Goal: Information Seeking & Learning: Learn about a topic

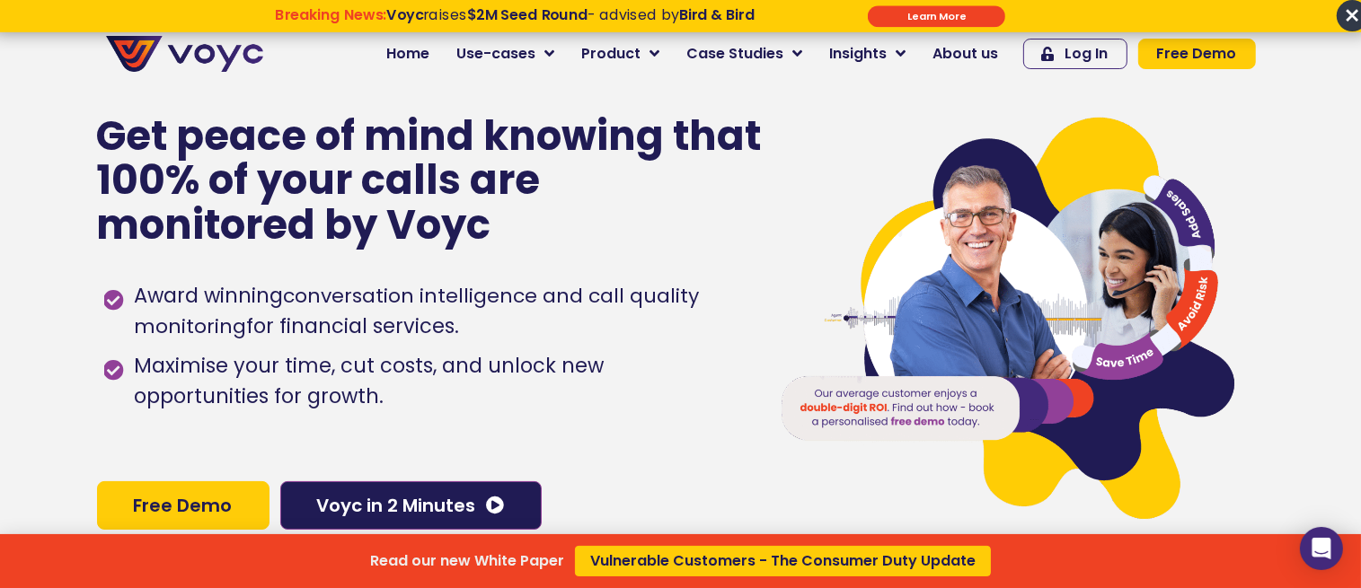
click at [805, 60] on div "Read our new White Paper Vulnerable Customers - The Consumer Duty Update" at bounding box center [680, 294] width 1361 height 588
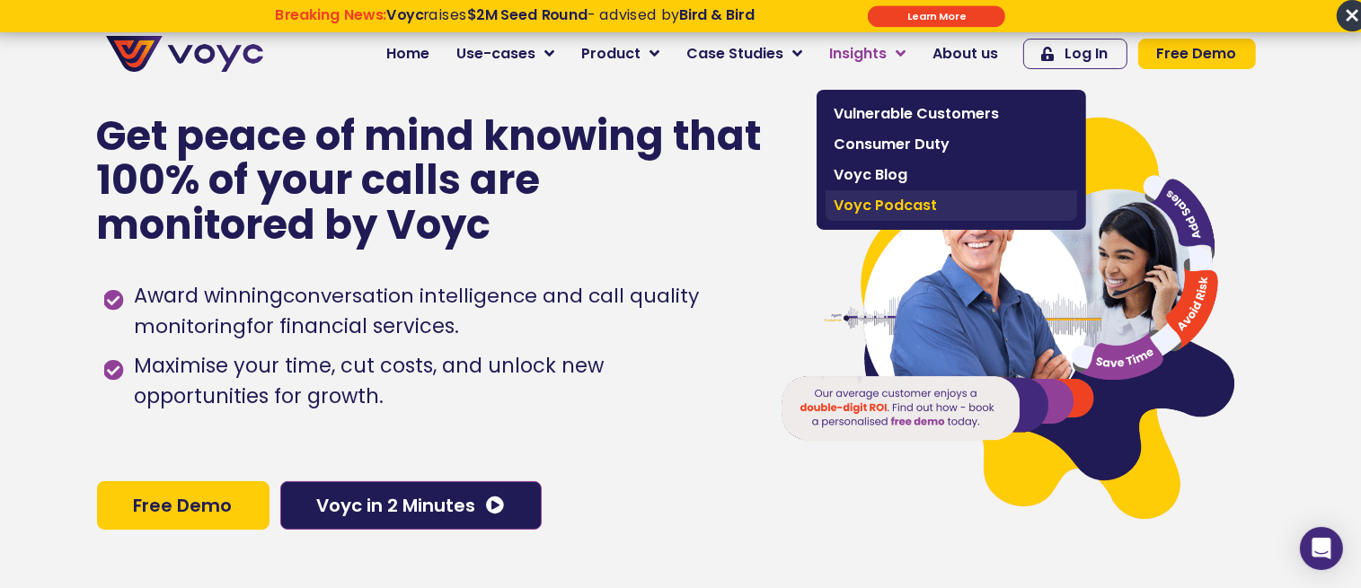
click at [912, 209] on span "Voyc Podcast" at bounding box center [951, 206] width 234 height 22
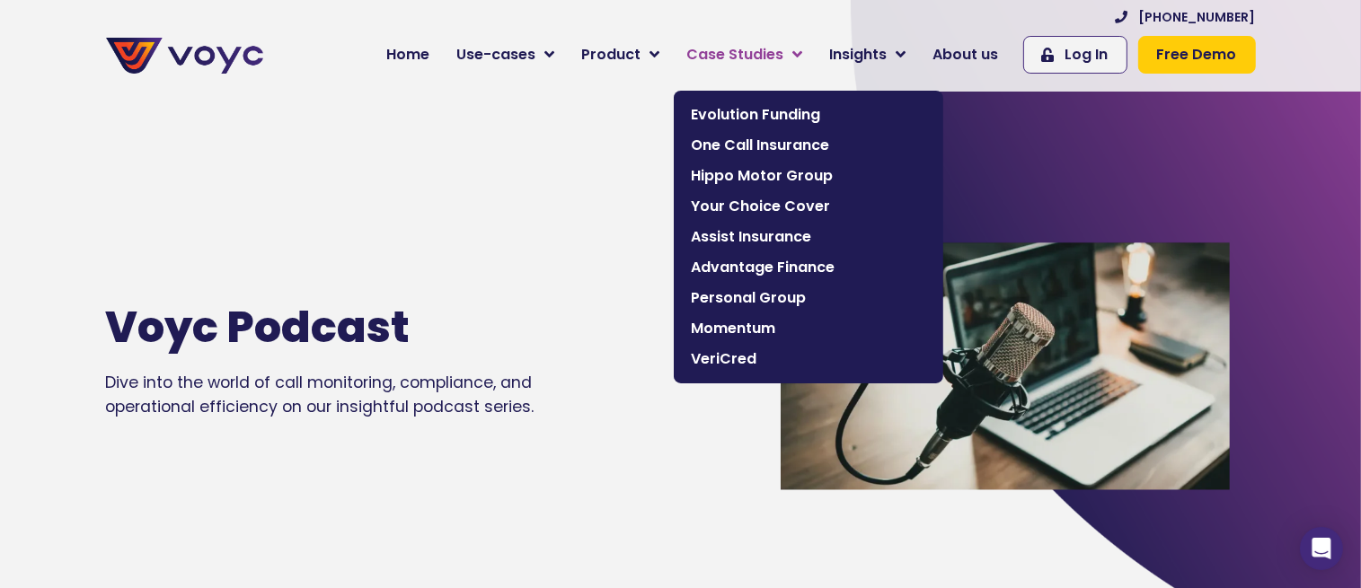
click at [803, 59] on icon at bounding box center [798, 55] width 10 height 16
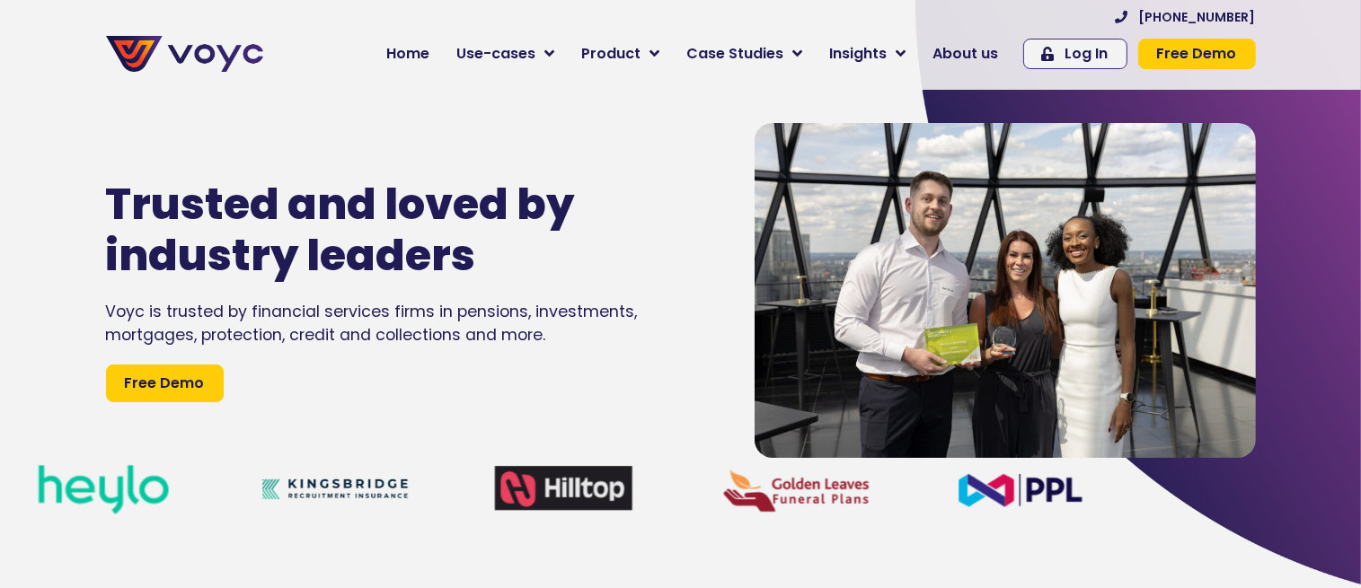
click at [803, 59] on icon at bounding box center [798, 54] width 10 height 16
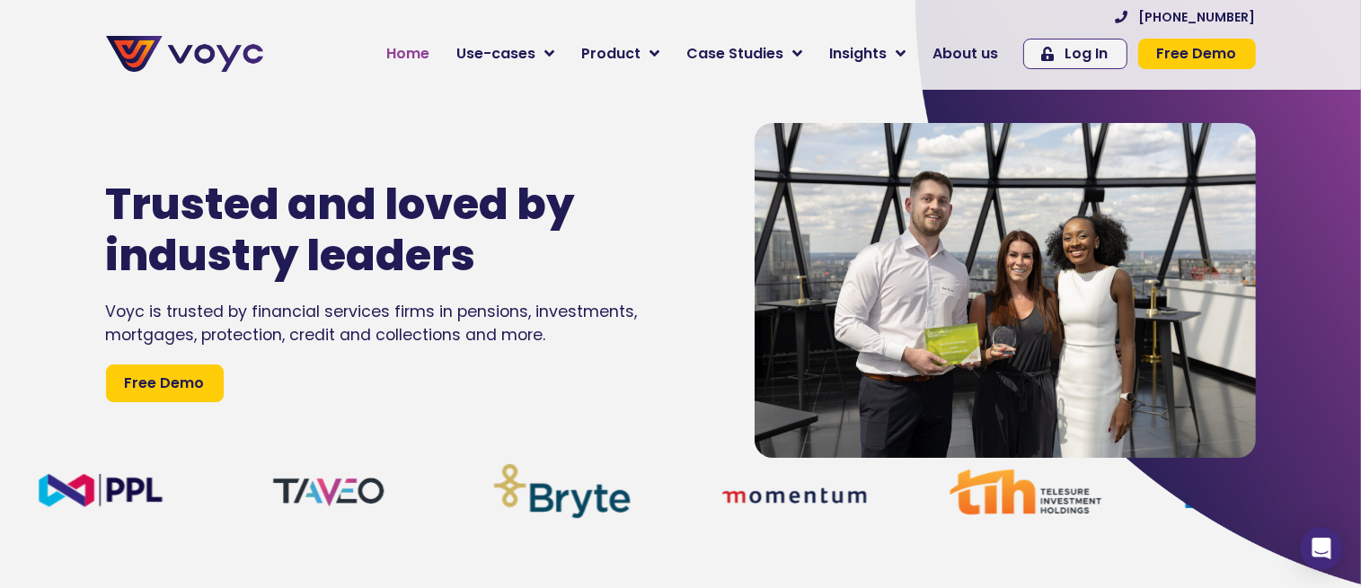
click at [430, 58] on span "Home" at bounding box center [408, 54] width 43 height 22
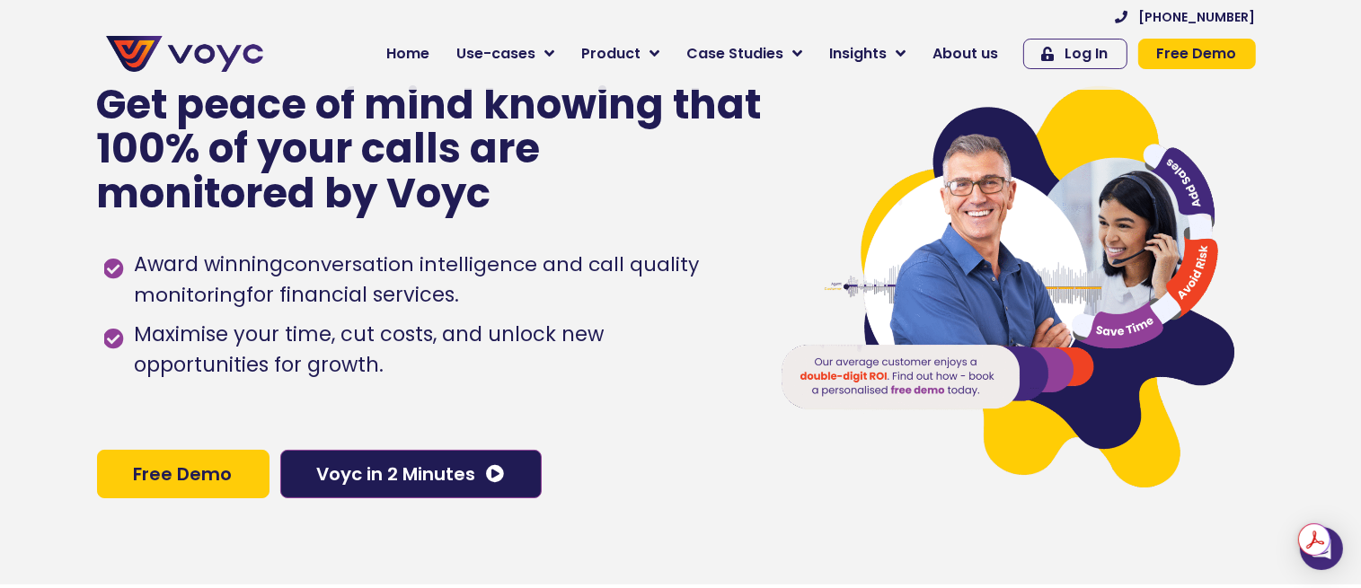
click at [225, 425] on div "Award winning conversation intelligence and call quality monitoring for financi…" at bounding box center [423, 333] width 639 height 184
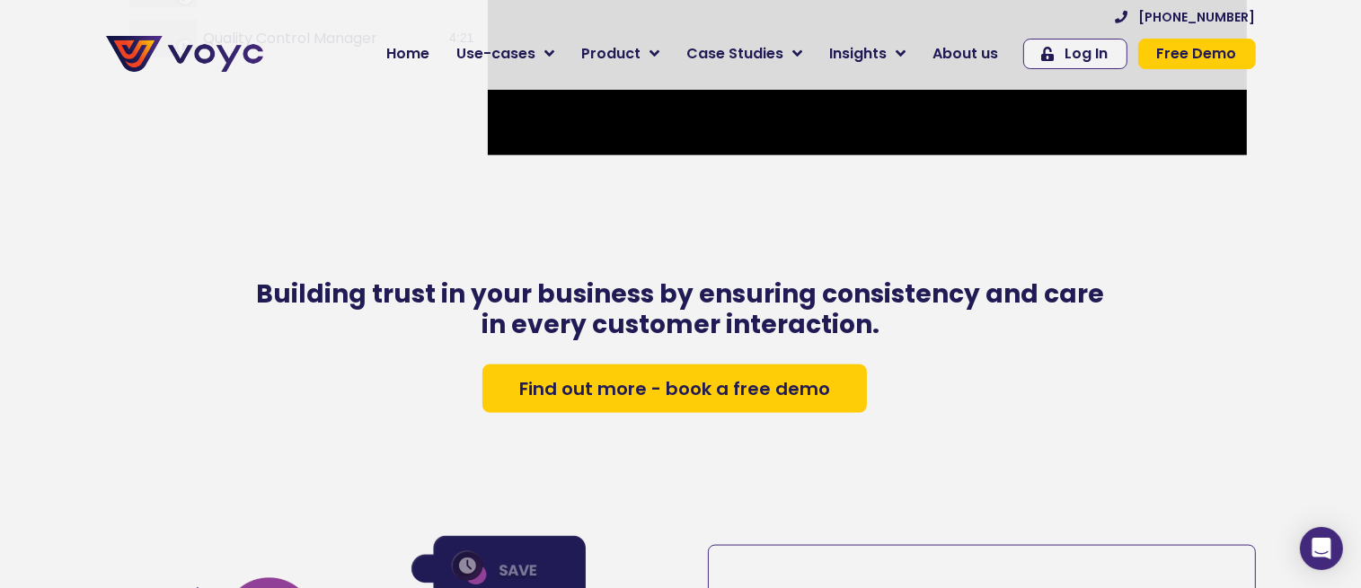
scroll to position [2279, 0]
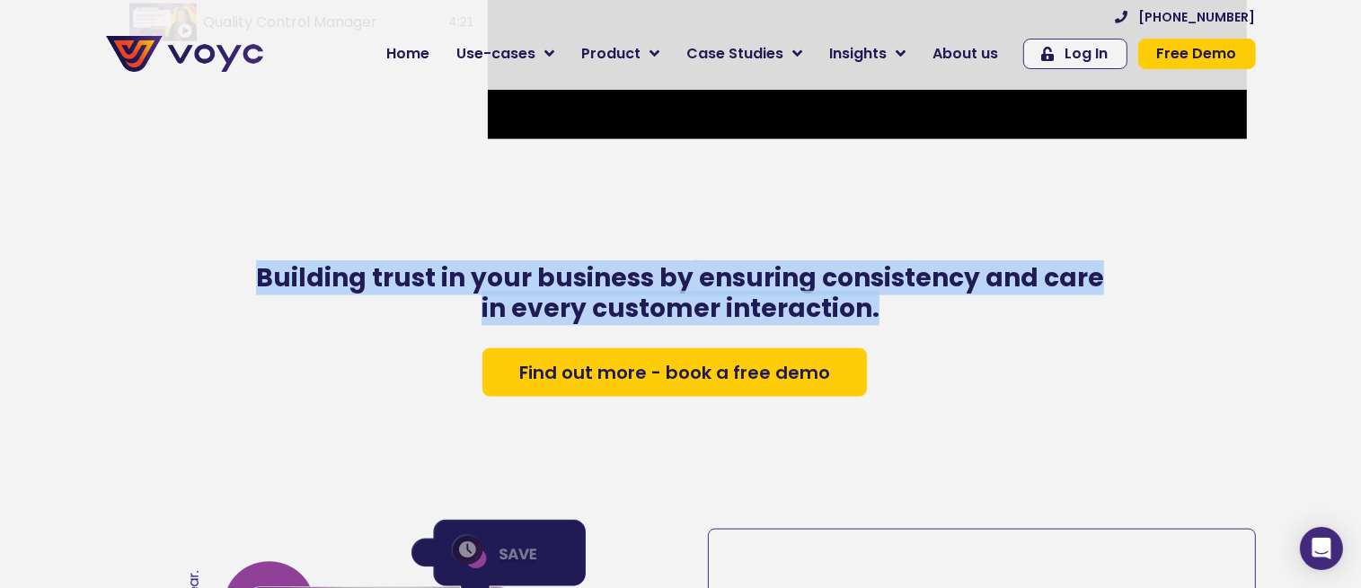
drag, startPoint x: 260, startPoint y: 289, endPoint x: 877, endPoint y: 339, distance: 620.0
click at [877, 338] on div "Building trust in your business by ensuring consistency and care in every custo…" at bounding box center [680, 297] width 862 height 82
copy h3 "Building trust in your business by ensuring consistency and care in every custo…"
